Goal: Navigation & Orientation: Find specific page/section

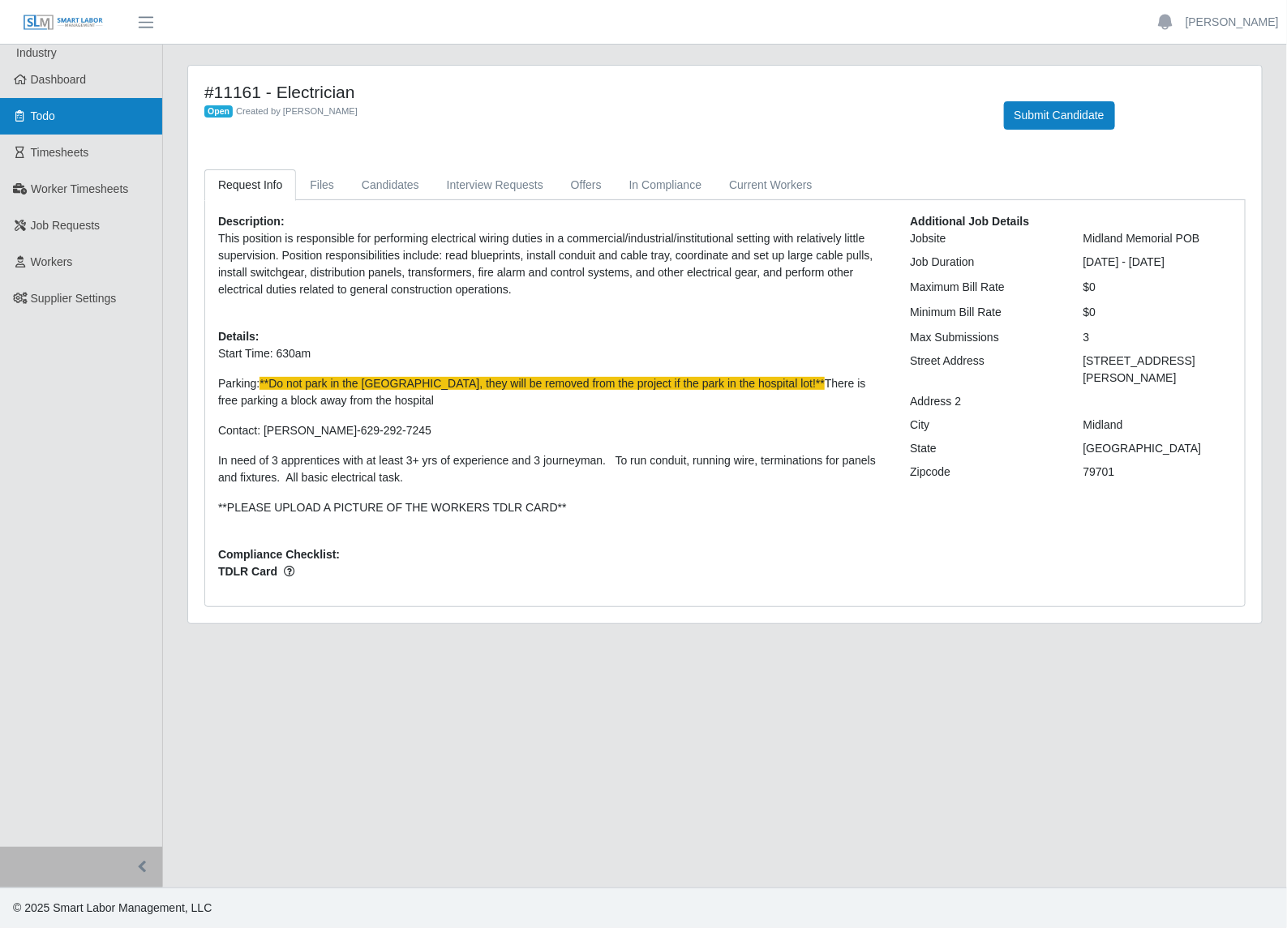
click at [103, 118] on link "Todo" at bounding box center [81, 116] width 162 height 36
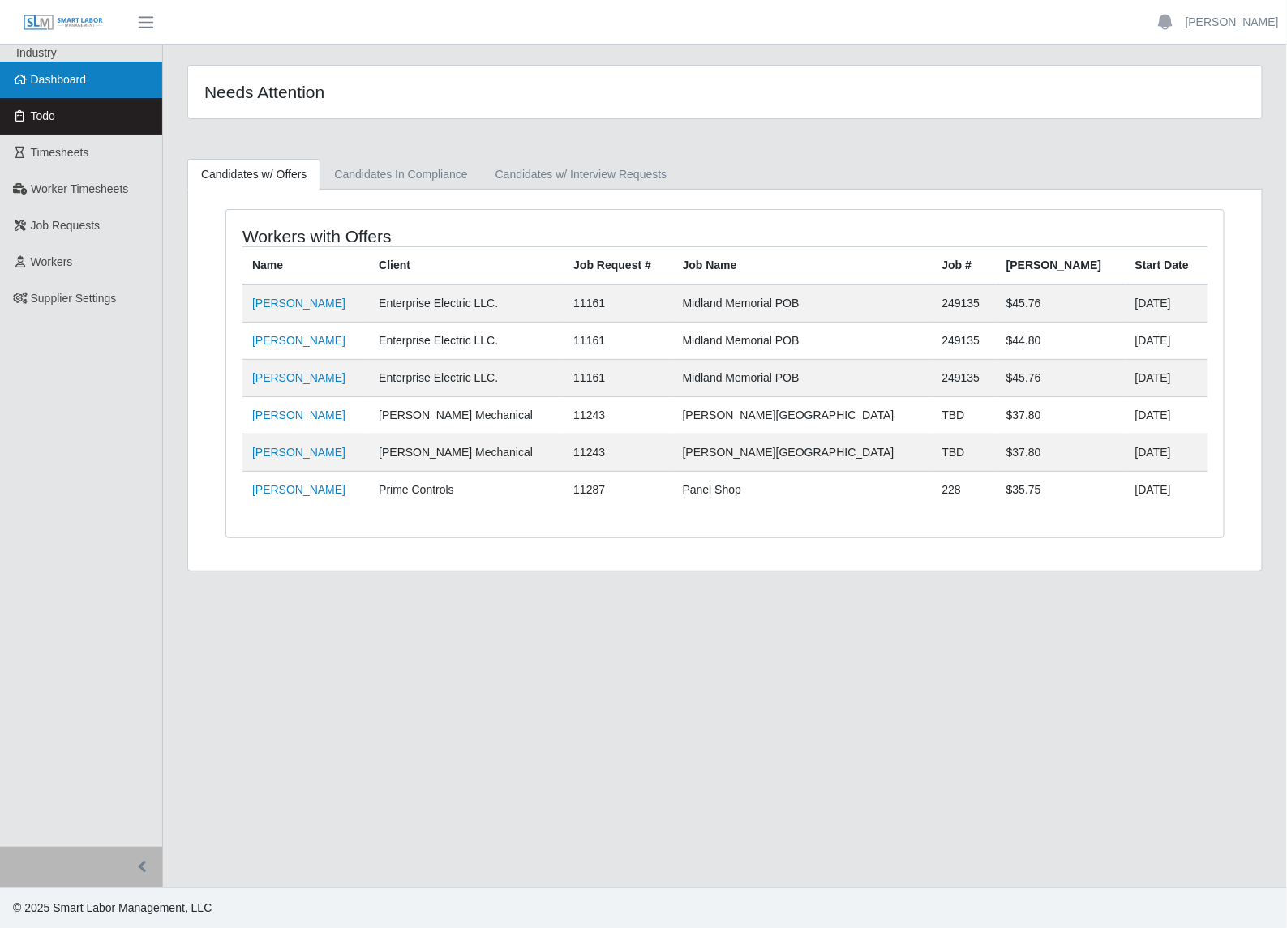
click at [69, 87] on link "Dashboard" at bounding box center [81, 80] width 162 height 36
